Goal: Check status

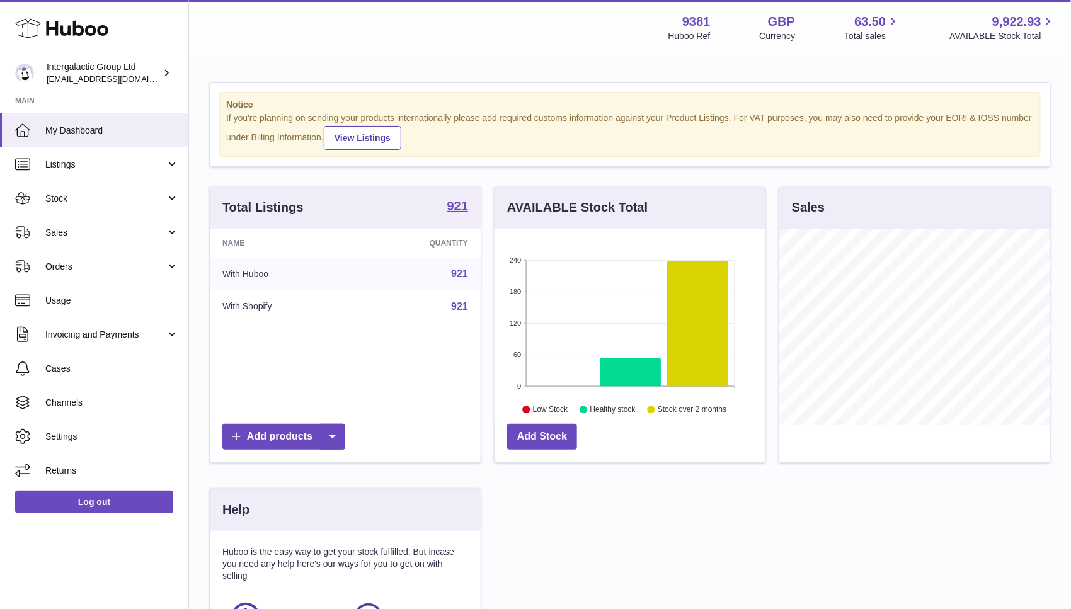
scroll to position [196, 275]
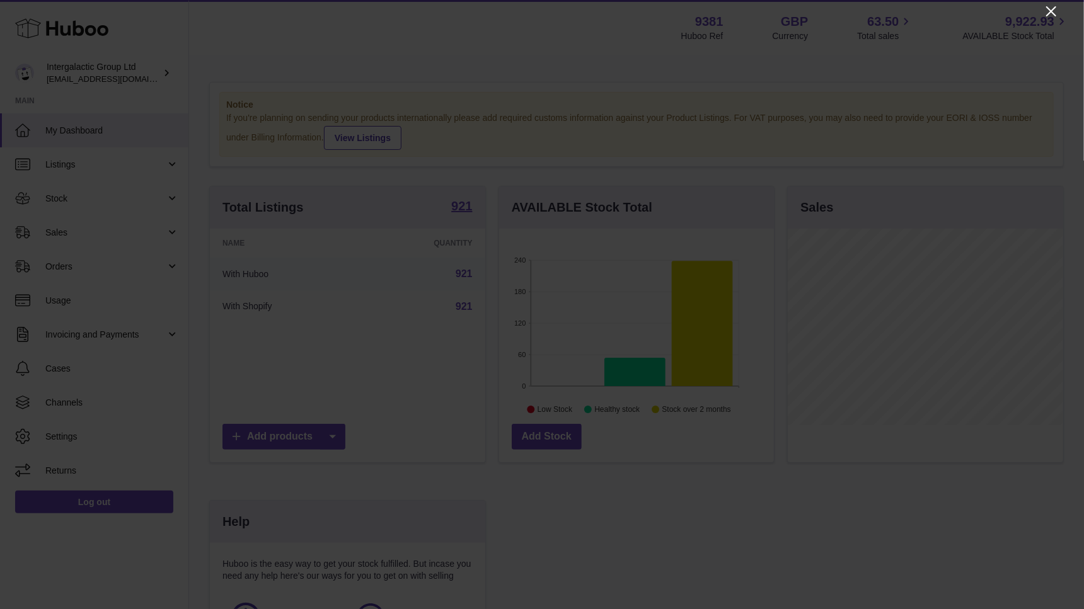
click at [1048, 9] on icon "Close" at bounding box center [1050, 11] width 15 height 15
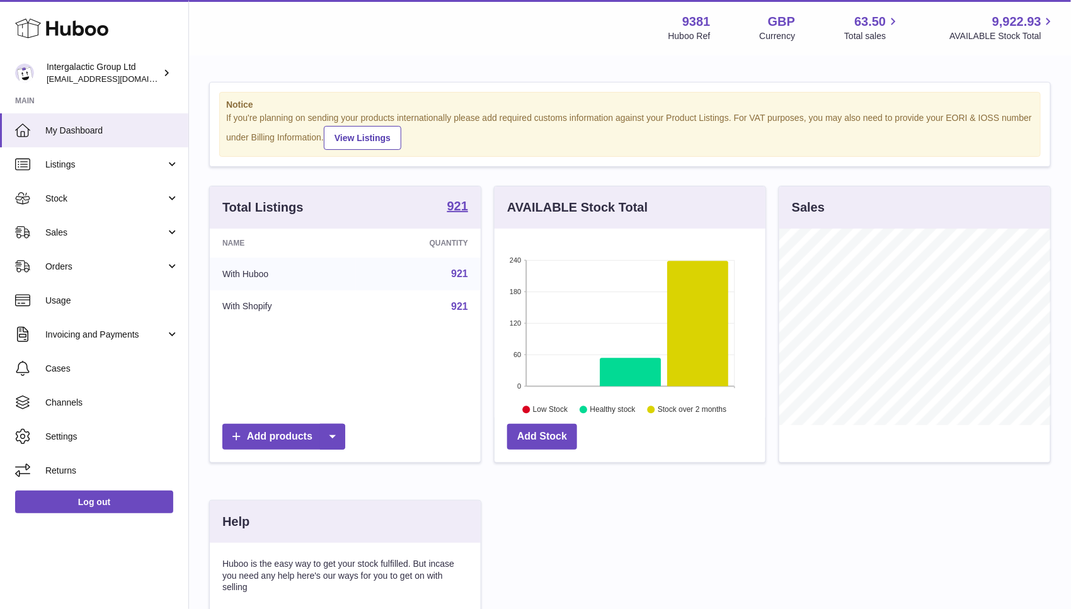
scroll to position [629824, 629750]
click at [113, 203] on span "Stock" at bounding box center [105, 199] width 120 height 12
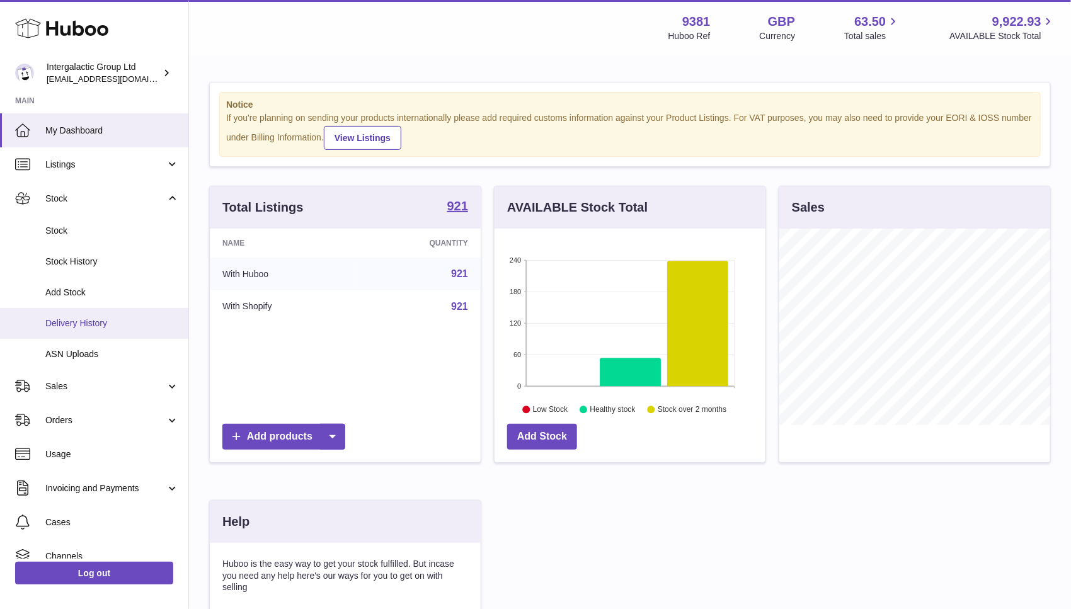
click at [95, 323] on span "Delivery History" at bounding box center [112, 324] width 134 height 12
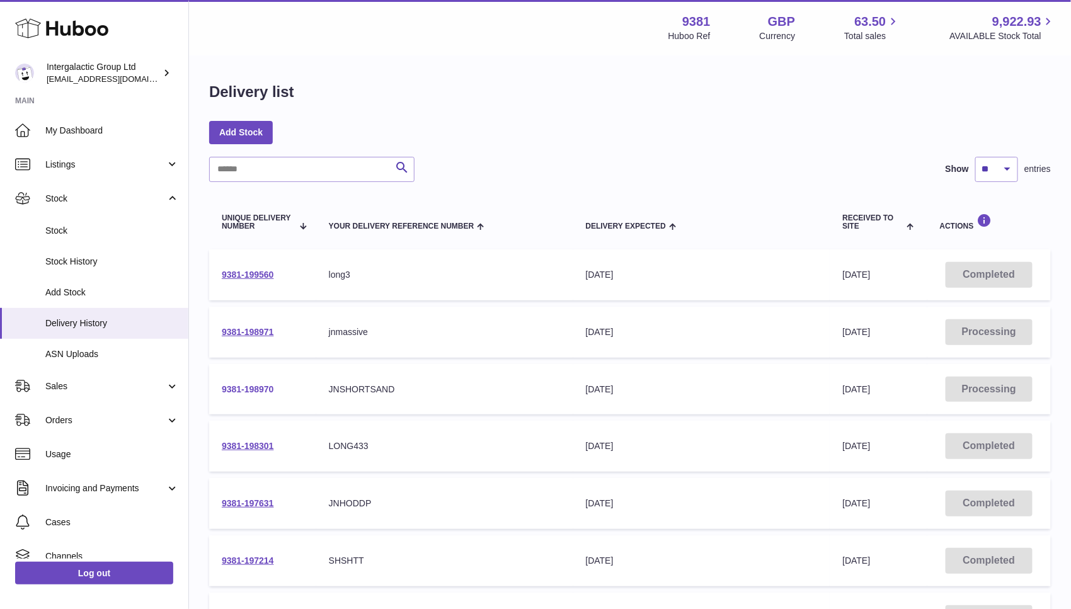
click at [256, 388] on link "9381-198970" at bounding box center [248, 389] width 52 height 10
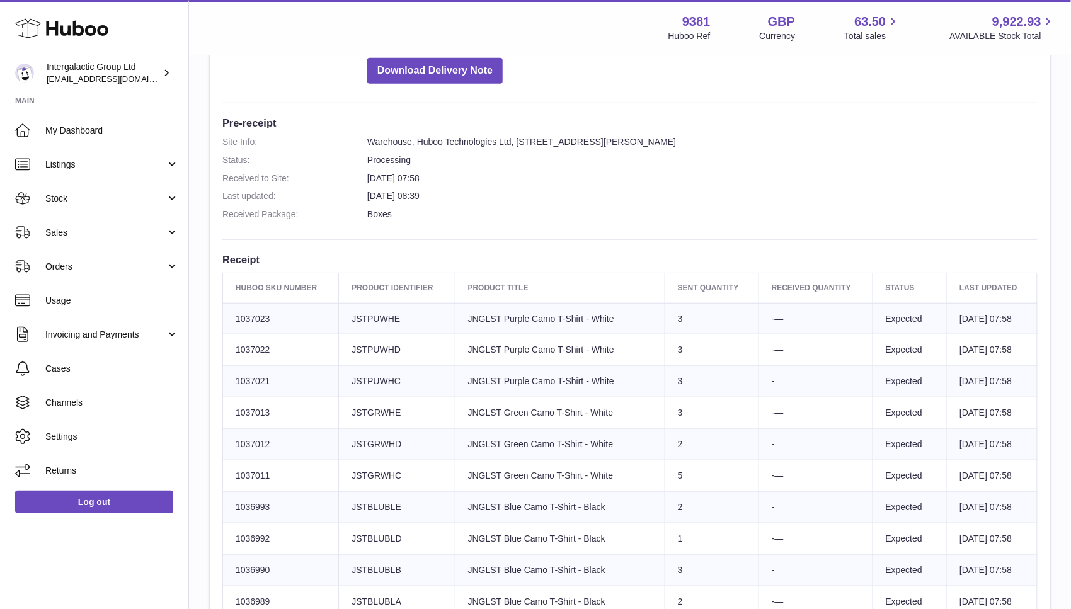
scroll to position [255, 0]
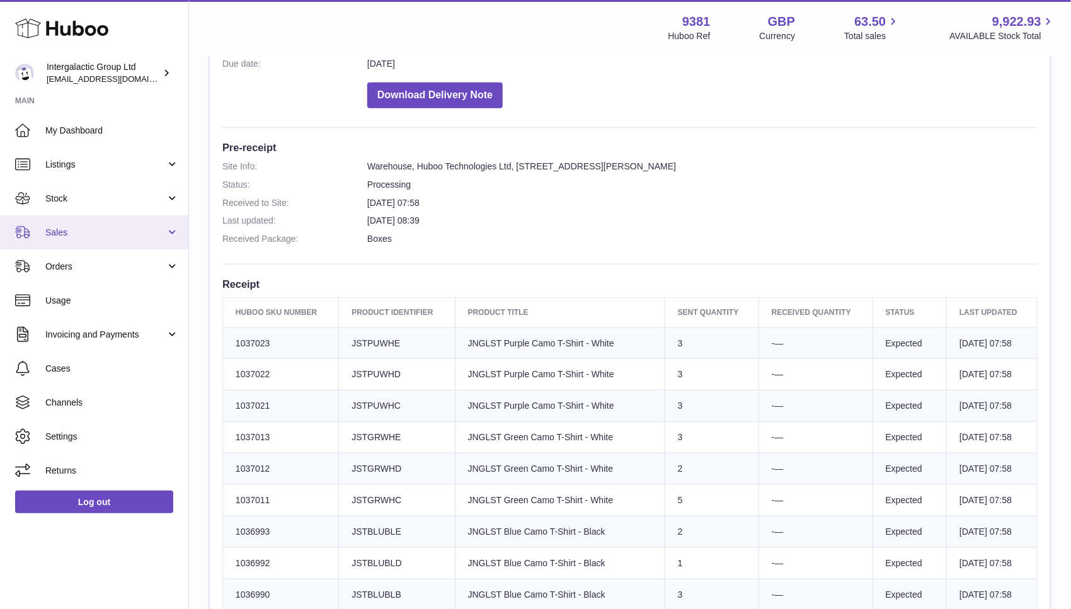
click at [84, 235] on span "Sales" at bounding box center [105, 233] width 120 height 12
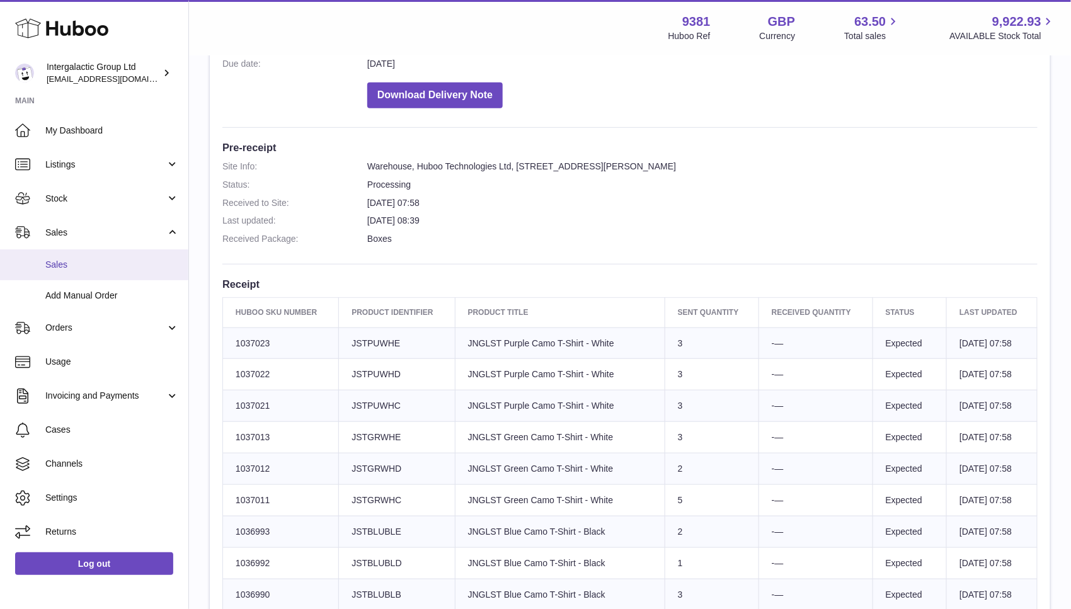
click at [62, 264] on span "Sales" at bounding box center [112, 265] width 134 height 12
